Goal: Communication & Community: Share content

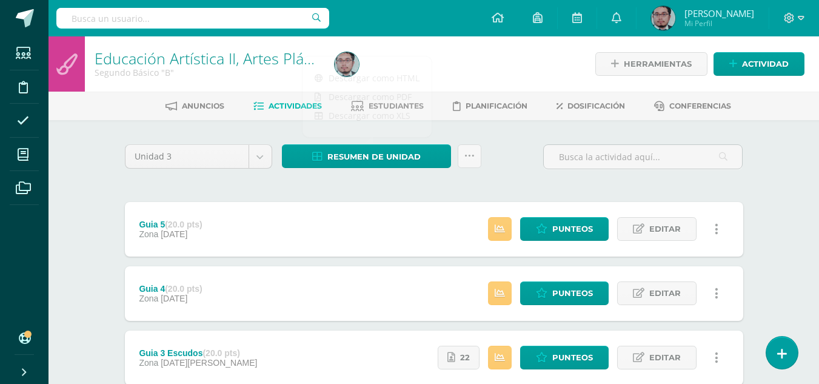
click at [535, 145] on div "Unidad 3 Unidad 1 Unidad 2 Unidad 3 Unidad 4 Resumen de unidad Subir actividade…" at bounding box center [434, 161] width 628 height 35
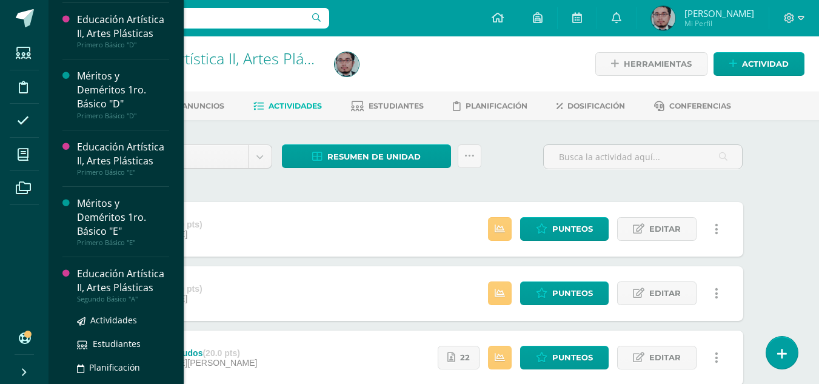
drag, startPoint x: 143, startPoint y: 263, endPoint x: 141, endPoint y: 276, distance: 12.9
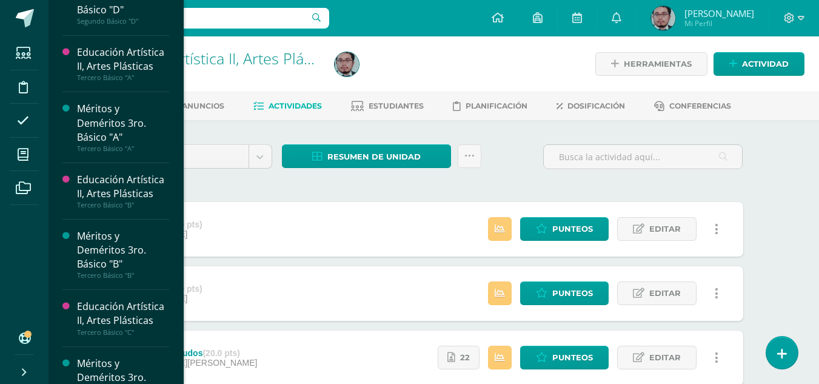
scroll to position [1337, 0]
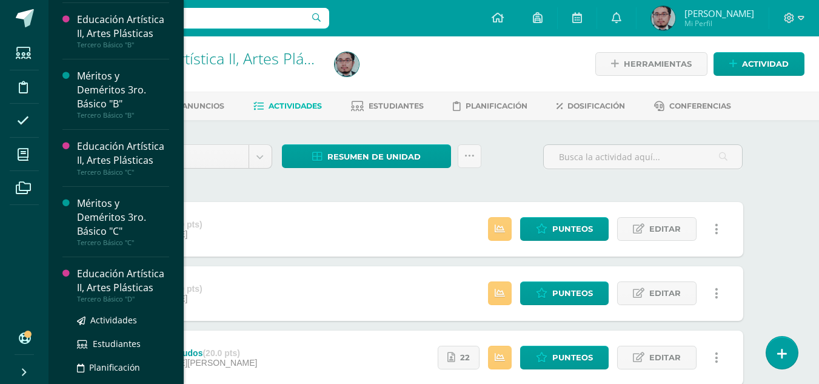
click at [107, 282] on div "Educación Artística II, Artes Plásticas" at bounding box center [123, 281] width 92 height 28
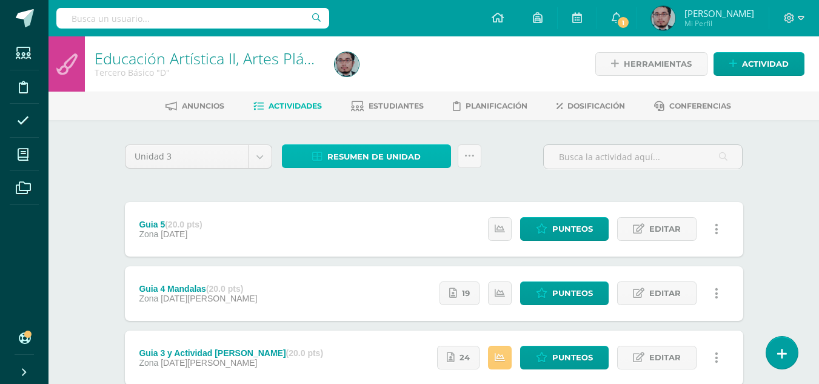
click at [368, 156] on span "Resumen de unidad" at bounding box center [373, 156] width 93 height 22
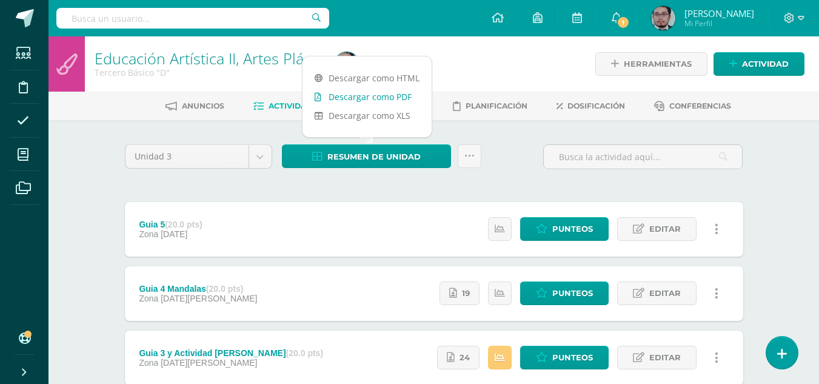
click at [362, 98] on link "Descargar como PDF" at bounding box center [366, 96] width 129 height 19
click at [619, 21] on icon at bounding box center [616, 17] width 10 height 11
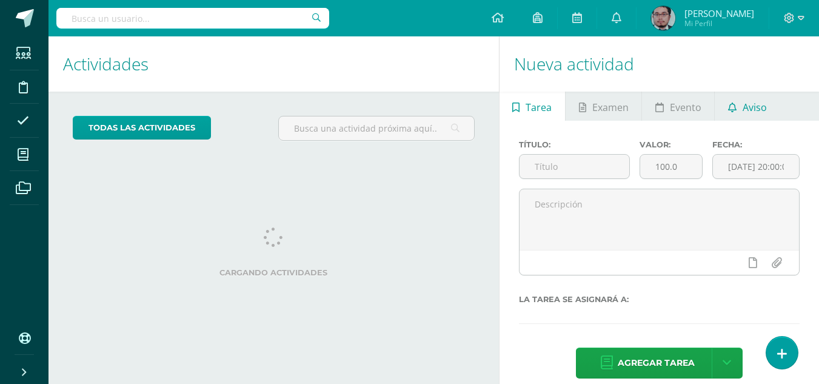
click at [743, 107] on span "Aviso" at bounding box center [754, 107] width 24 height 29
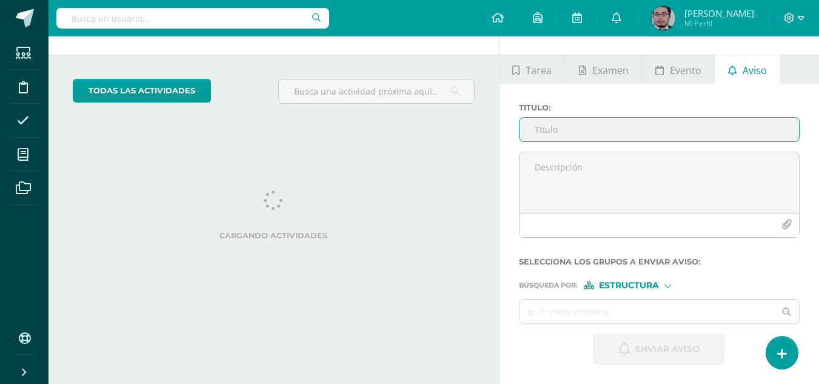
click at [610, 124] on input "Titulo :" at bounding box center [658, 130] width 279 height 24
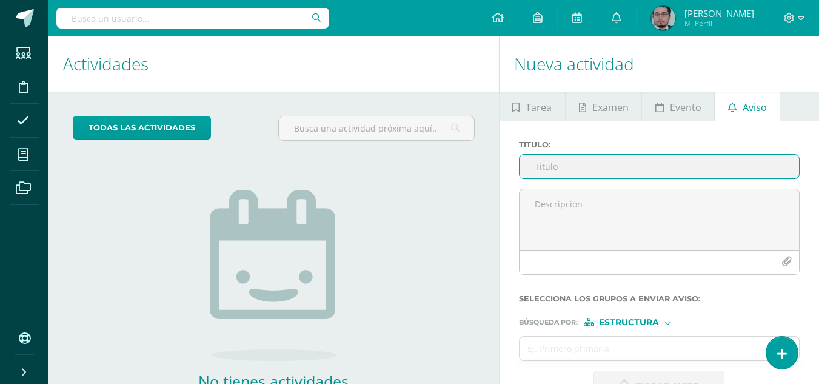
click at [611, 159] on input "Titulo :" at bounding box center [658, 167] width 279 height 24
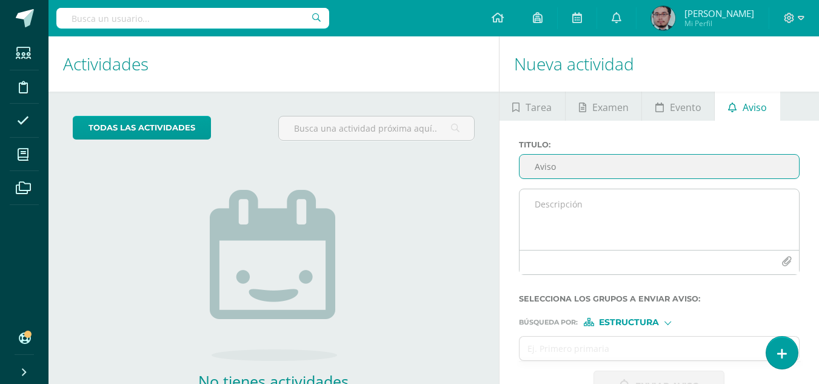
type input "Aviso"
click at [595, 196] on textarea at bounding box center [658, 219] width 279 height 61
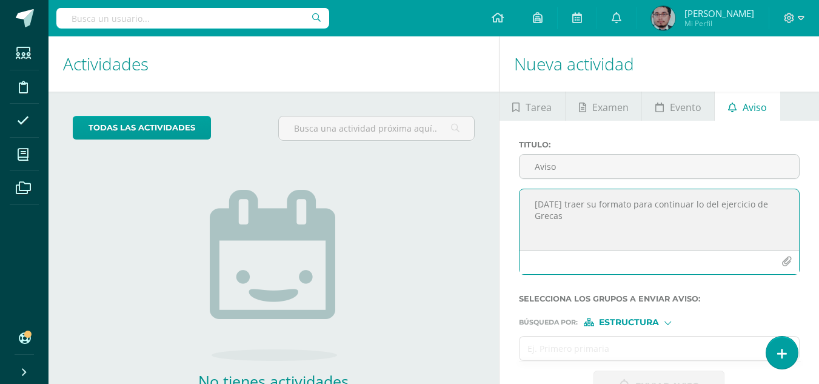
type textarea "Mañana traer su formato para continuar lo del ejercicio de Grecas"
click at [553, 345] on input "text" at bounding box center [647, 348] width 256 height 24
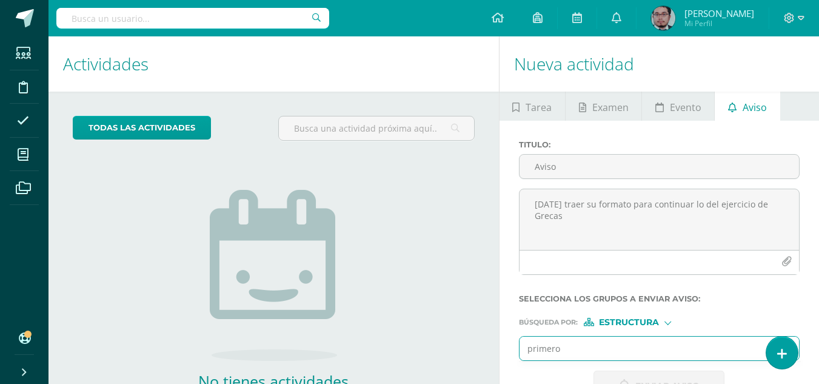
type input "primero b"
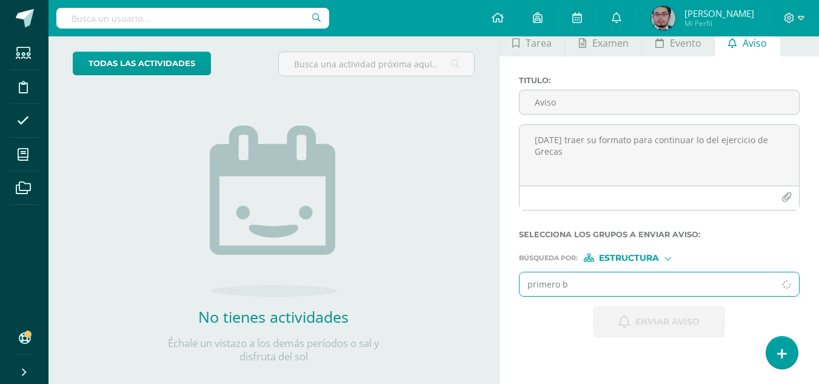
scroll to position [121, 0]
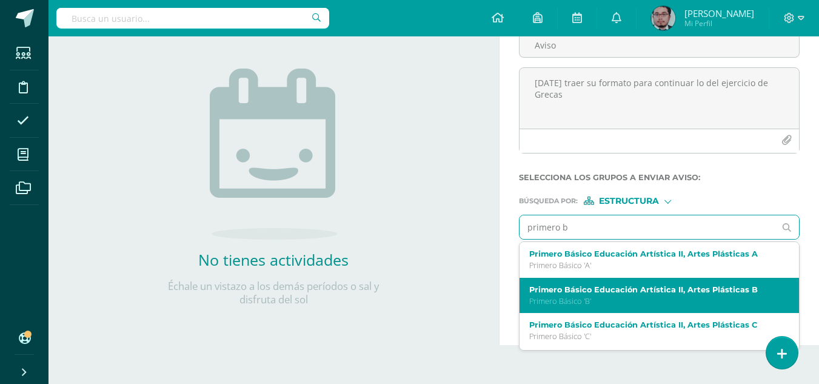
click at [565, 296] on p "Primero Básico 'B'" at bounding box center [654, 301] width 250 height 10
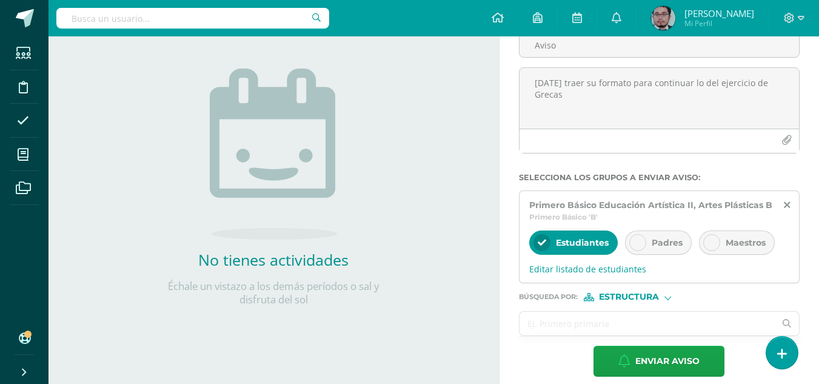
click at [567, 316] on input "text" at bounding box center [647, 323] width 256 height 24
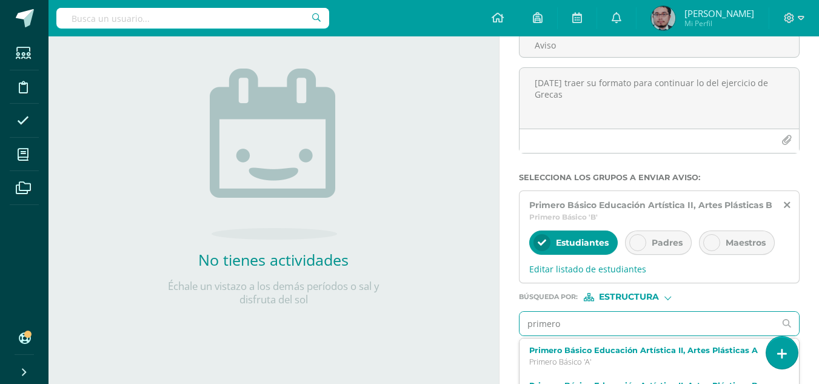
type input "primero e"
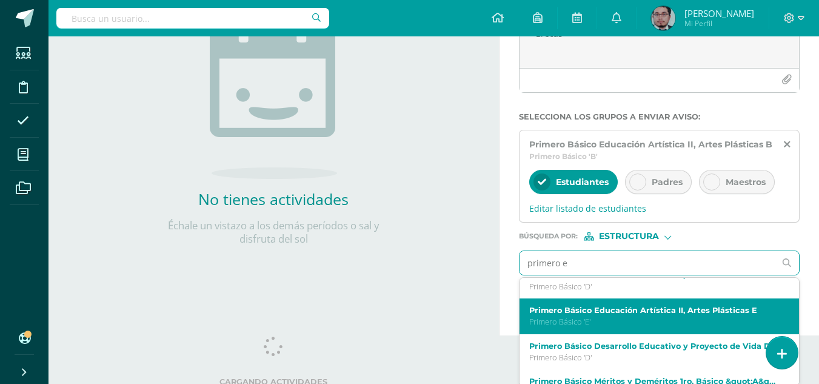
click at [589, 318] on p "Primero Básico 'E'" at bounding box center [654, 321] width 250 height 10
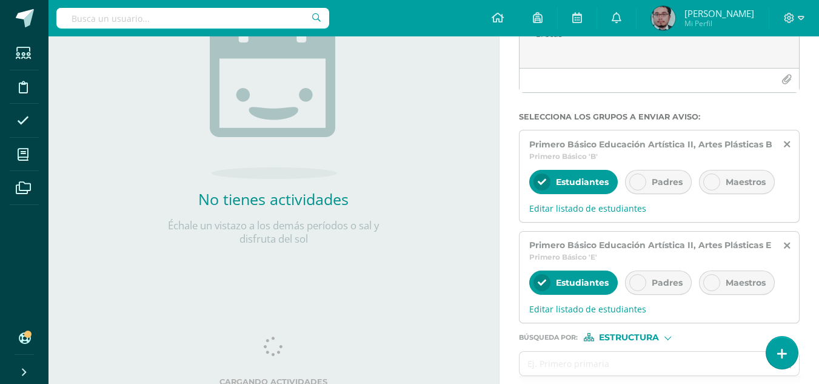
scroll to position [0, 0]
click at [608, 361] on input "text" at bounding box center [647, 363] width 256 height 24
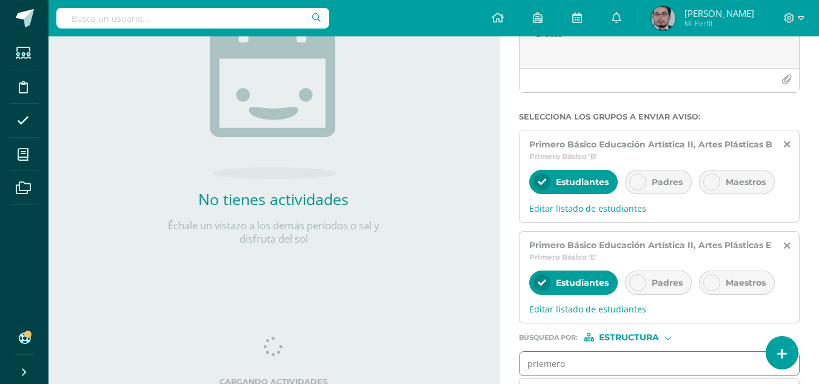
type input "priemero d"
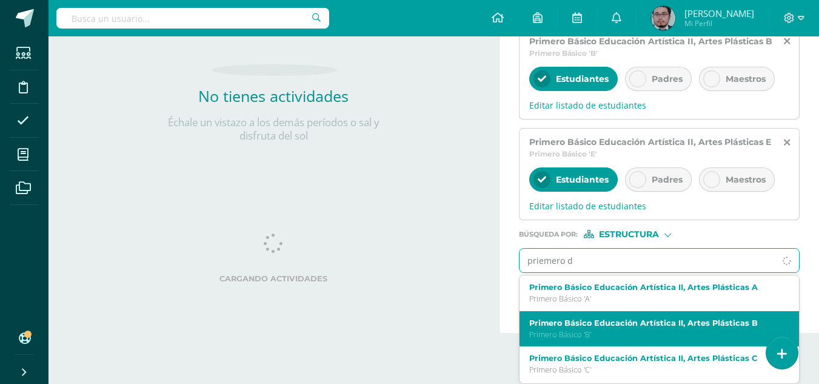
scroll to position [61, 0]
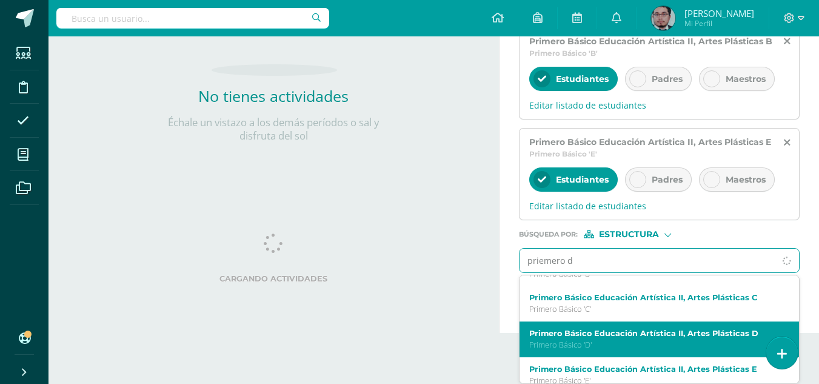
click at [598, 335] on label "Primero Básico Educación Artística II, Artes Plásticas D" at bounding box center [654, 332] width 250 height 9
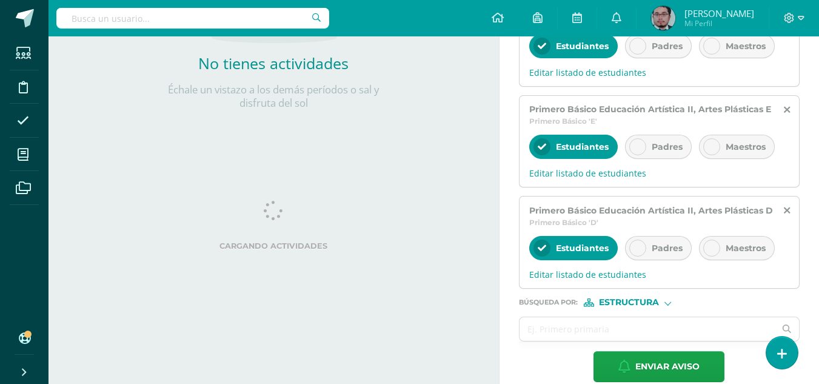
scroll to position [335, 0]
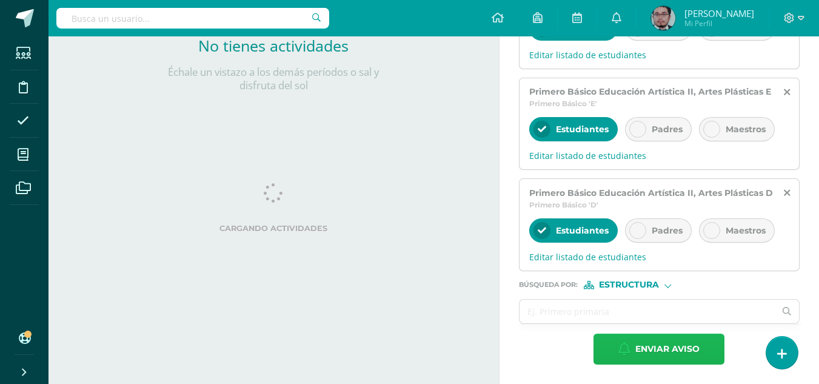
click at [651, 341] on span "Enviar aviso" at bounding box center [667, 349] width 64 height 30
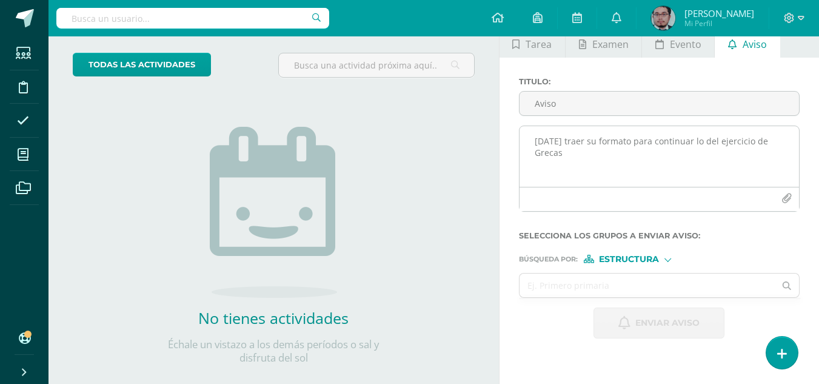
scroll to position [7, 0]
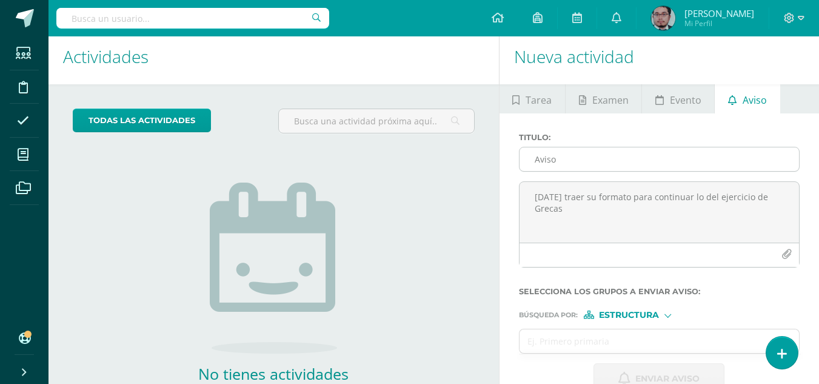
click at [585, 157] on input "Aviso" at bounding box center [658, 159] width 279 height 24
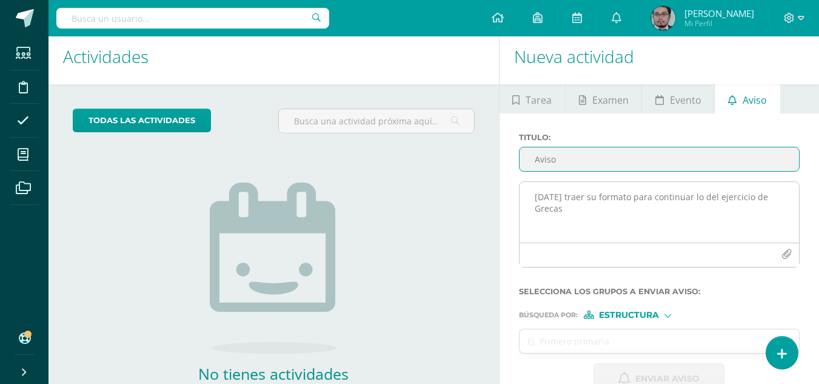
type input "Aviso"
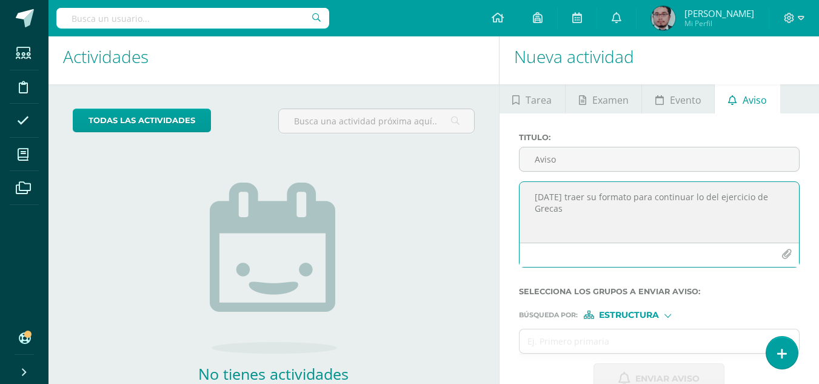
click at [616, 192] on textarea "Mañana traer su formato para continuar lo del ejercicio de Grecas" at bounding box center [658, 212] width 279 height 61
type textarea "Mañana traer formato para y escuadra y libro para empezar con los isometricos"
click at [550, 343] on input "text" at bounding box center [647, 341] width 256 height 24
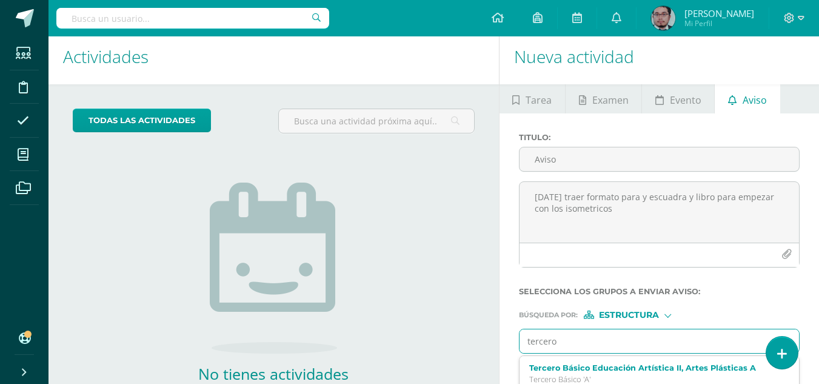
type input "tercero a"
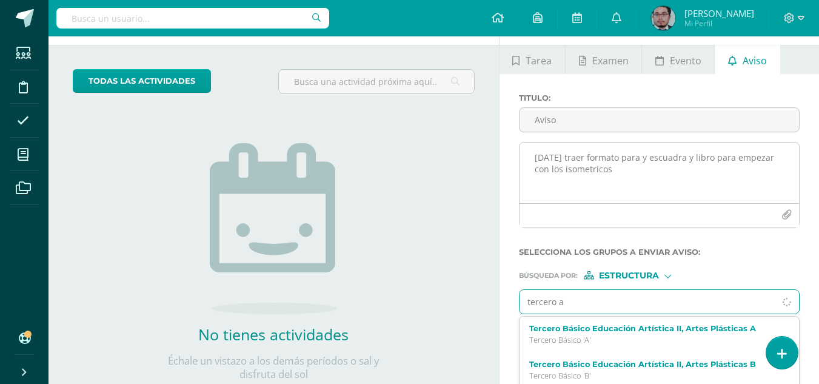
scroll to position [68, 0]
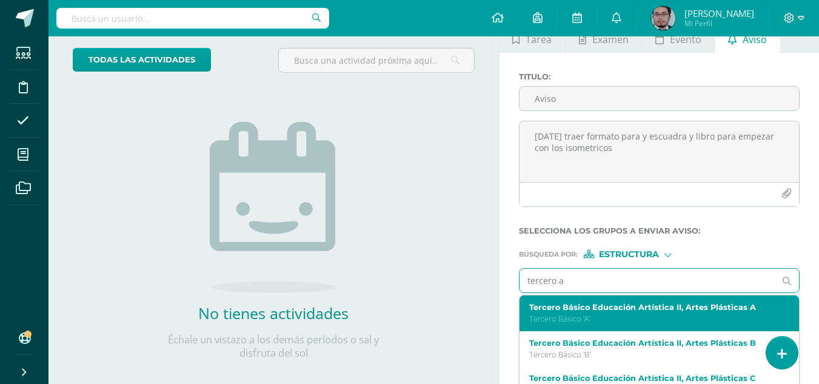
click at [581, 299] on div "Tercero Básico Educación Artística II, Artes Plásticas A Tercero Básico 'A'" at bounding box center [658, 313] width 279 height 36
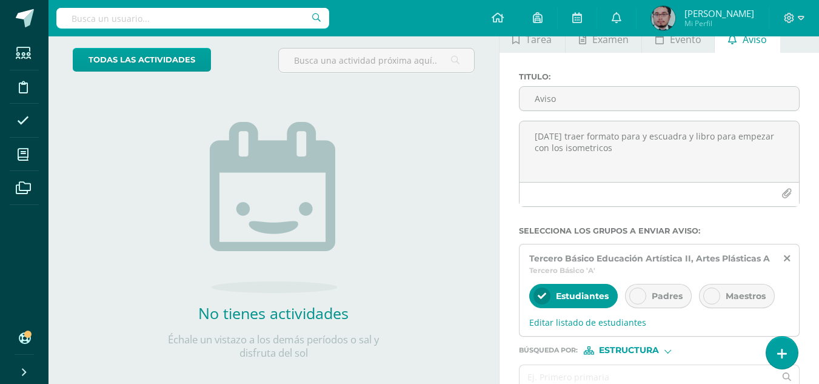
scroll to position [128, 0]
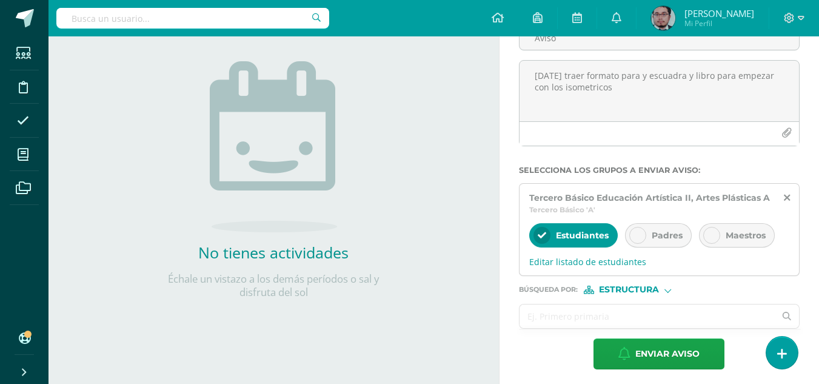
click at [597, 319] on input "text" at bounding box center [647, 316] width 256 height 24
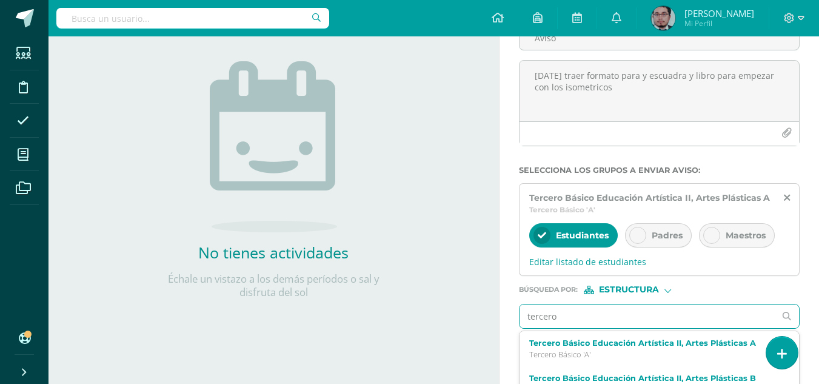
type input "tercero b"
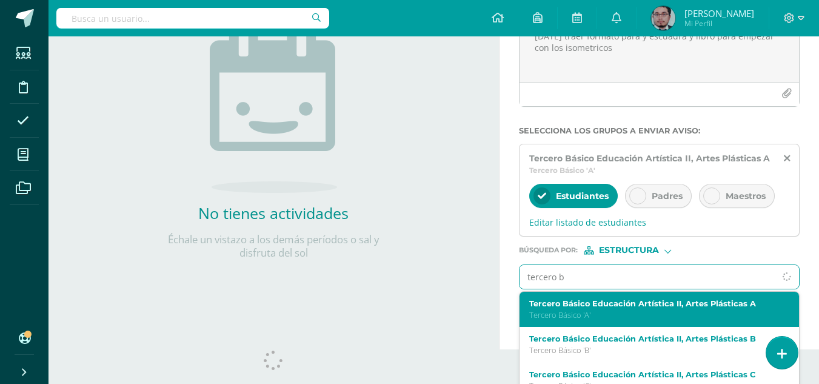
scroll to position [189, 0]
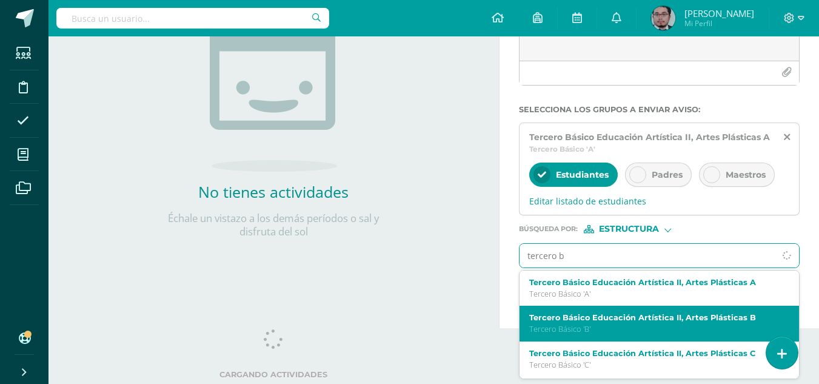
click at [597, 310] on div "Tercero Básico Educación Artística II, Artes Plásticas B Tercero Básico 'B'" at bounding box center [658, 323] width 279 height 36
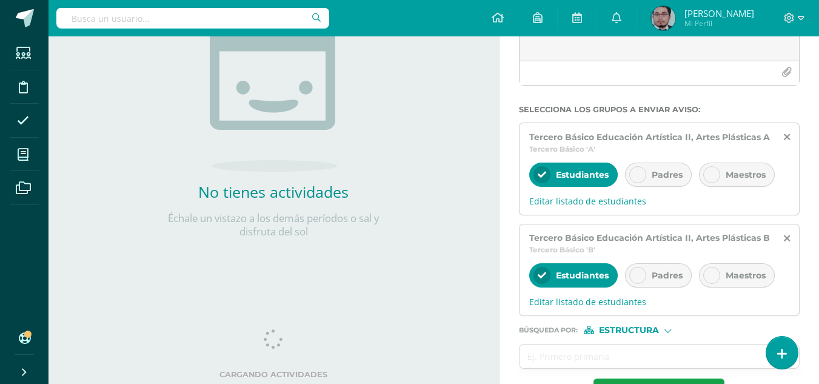
scroll to position [234, 0]
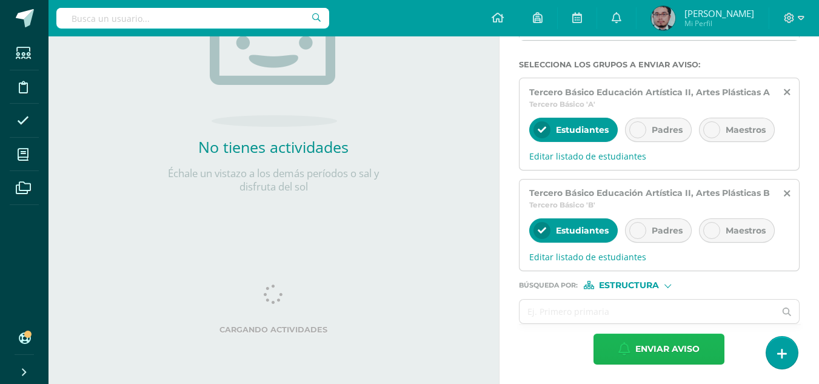
click at [663, 341] on span "Enviar aviso" at bounding box center [667, 349] width 64 height 30
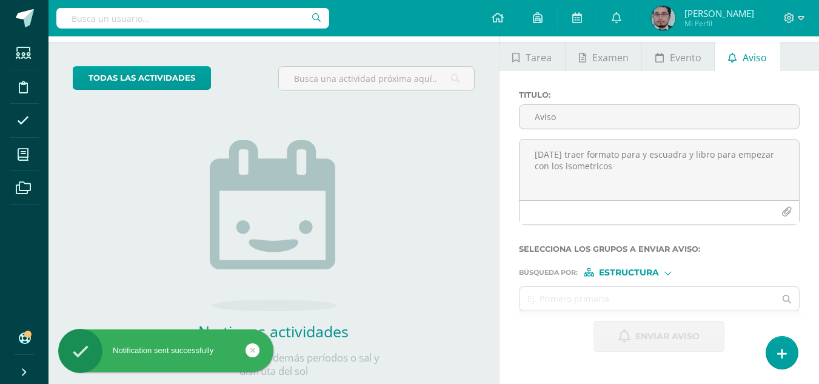
scroll to position [7, 0]
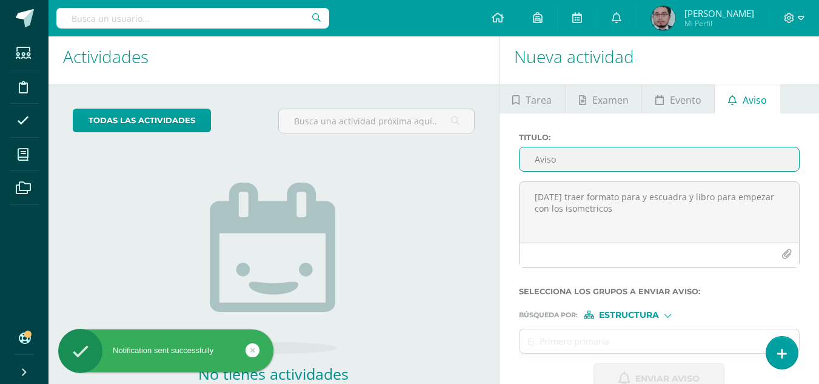
click at [591, 160] on input "Aviso" at bounding box center [658, 159] width 279 height 24
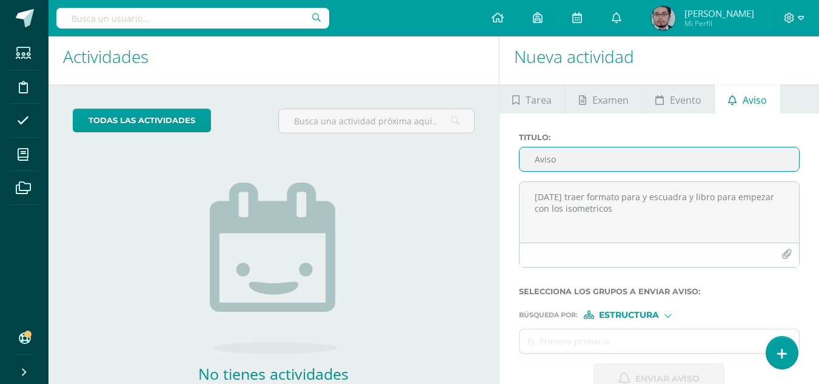
click at [622, 161] on input "Aviso" at bounding box center [658, 159] width 279 height 24
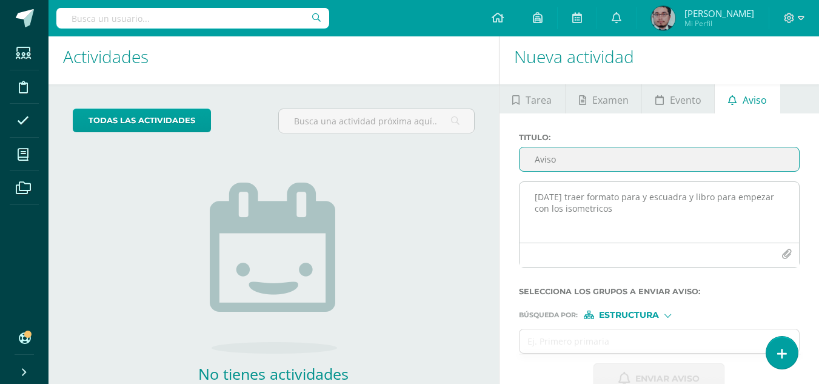
type input "Aviso"
click at [604, 202] on textarea "Mañana traer formato para y escuadra y libro para empezar con los isometricos" at bounding box center [658, 212] width 279 height 61
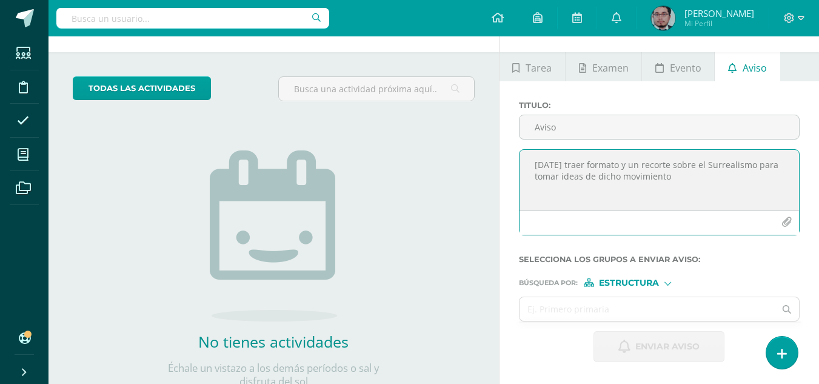
scroll to position [61, 0]
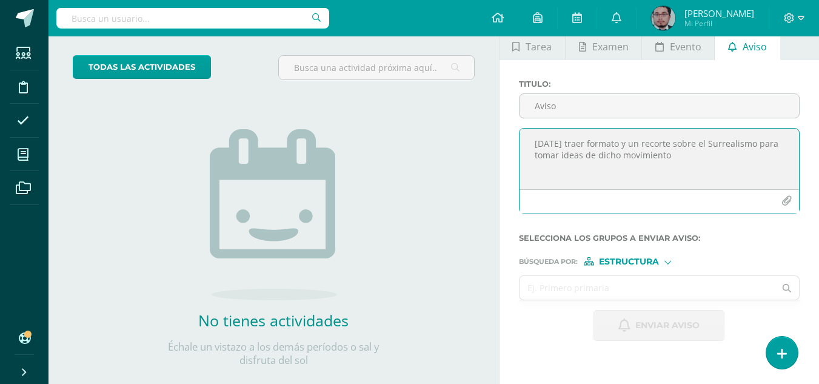
type textarea "Mañana traer formato y un recorte sobre el Surrealismo para tomar ideas de dich…"
click at [615, 288] on input "text" at bounding box center [647, 288] width 256 height 24
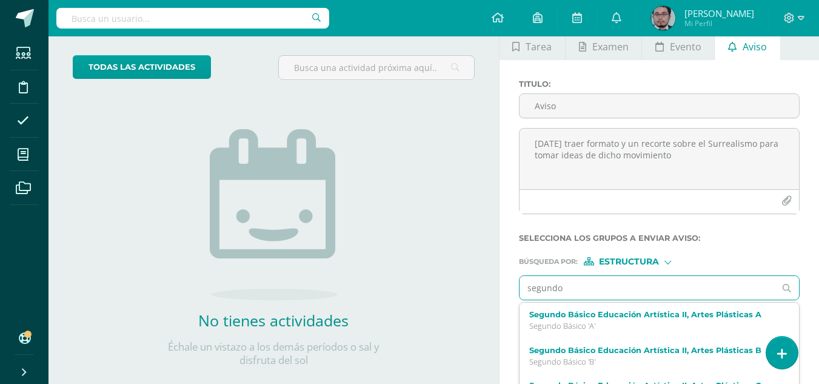
type input "segundo a"
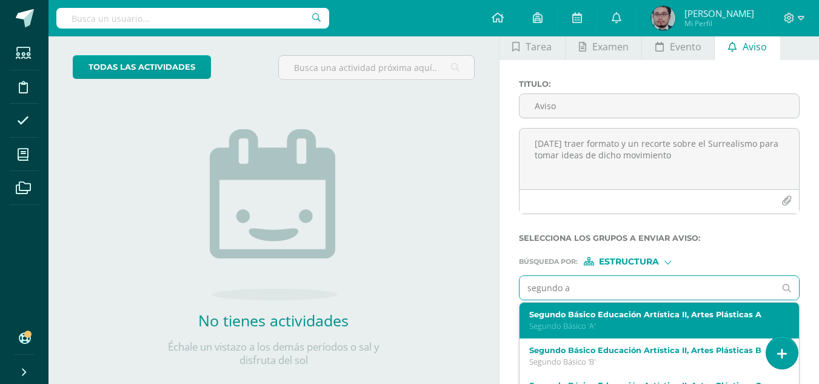
click at [601, 317] on label "Segundo Básico Educación Artística II, Artes Plásticas A" at bounding box center [654, 314] width 250 height 9
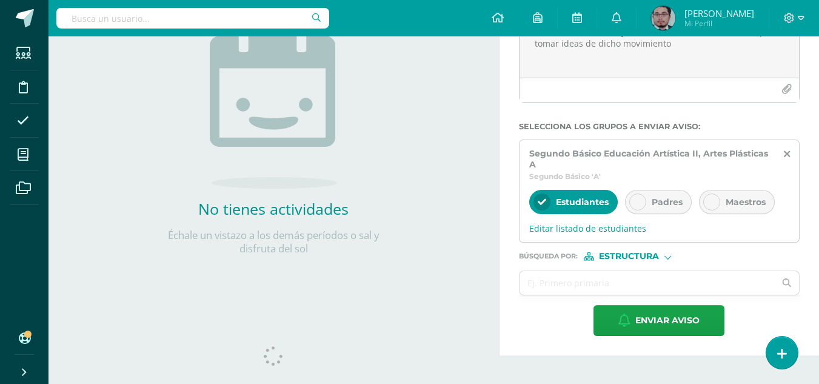
scroll to position [182, 0]
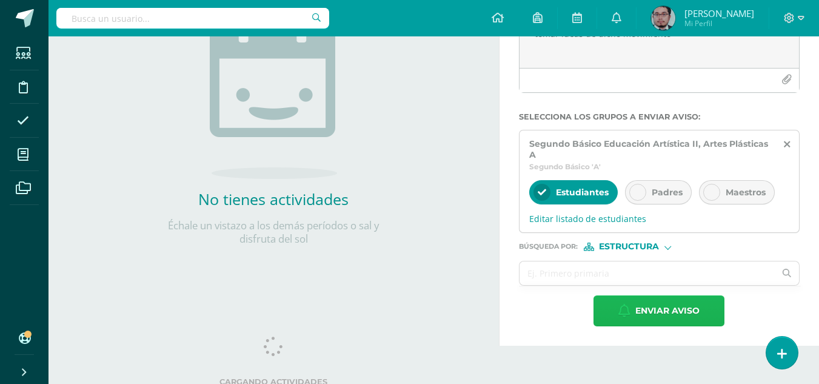
click at [649, 305] on span "Enviar aviso" at bounding box center [667, 311] width 64 height 30
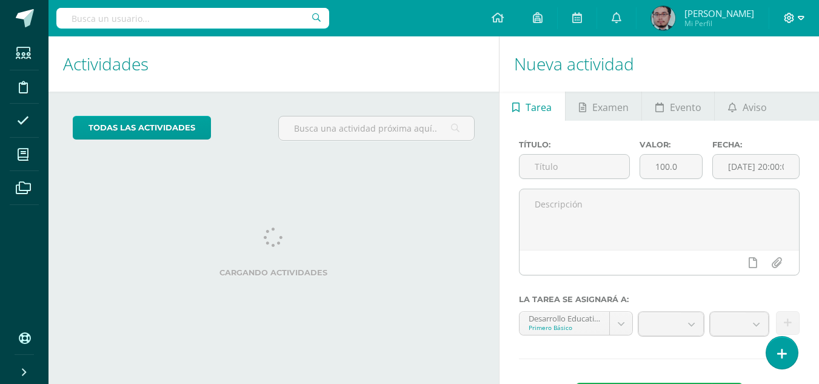
click at [800, 19] on icon at bounding box center [800, 18] width 7 height 4
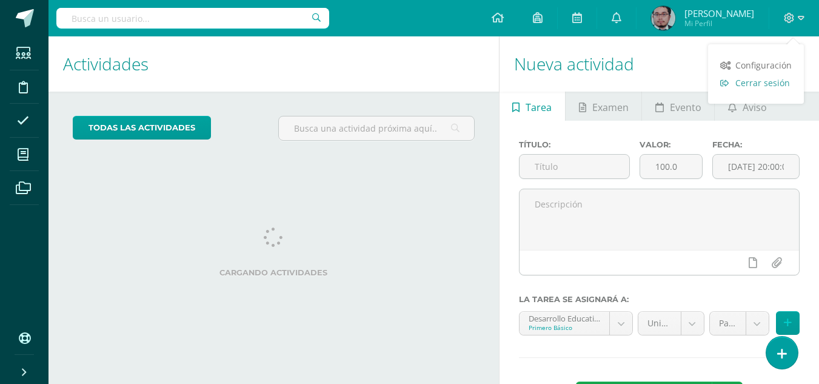
click at [762, 78] on span "Cerrar sesión" at bounding box center [762, 83] width 55 height 12
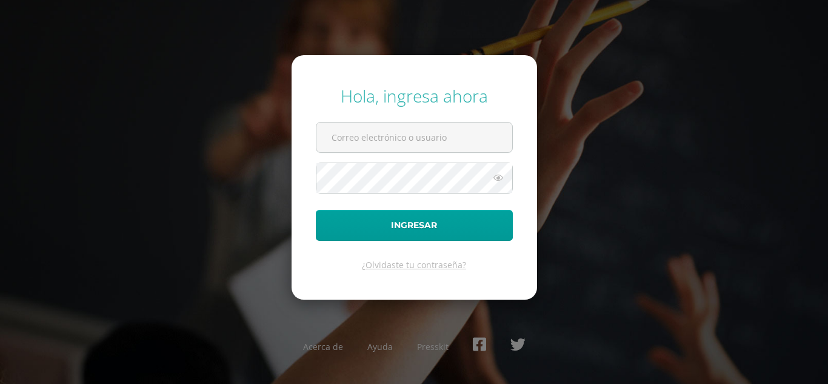
type input "[EMAIL_ADDRESS][DOMAIN_NAME]"
click at [259, 186] on div "Hola, ingresa ahora [EMAIL_ADDRESS][DOMAIN_NAME] Ingresar ¿Olvidaste tu contras…" at bounding box center [414, 192] width 782 height 234
drag, startPoint x: 453, startPoint y: 138, endPoint x: 196, endPoint y: 143, distance: 256.4
click at [196, 143] on div "Hola, ingresa ahora [EMAIL_ADDRESS][DOMAIN_NAME] Ingresar ¿Olvidaste tu contras…" at bounding box center [414, 192] width 782 height 234
